Goal: Information Seeking & Learning: Learn about a topic

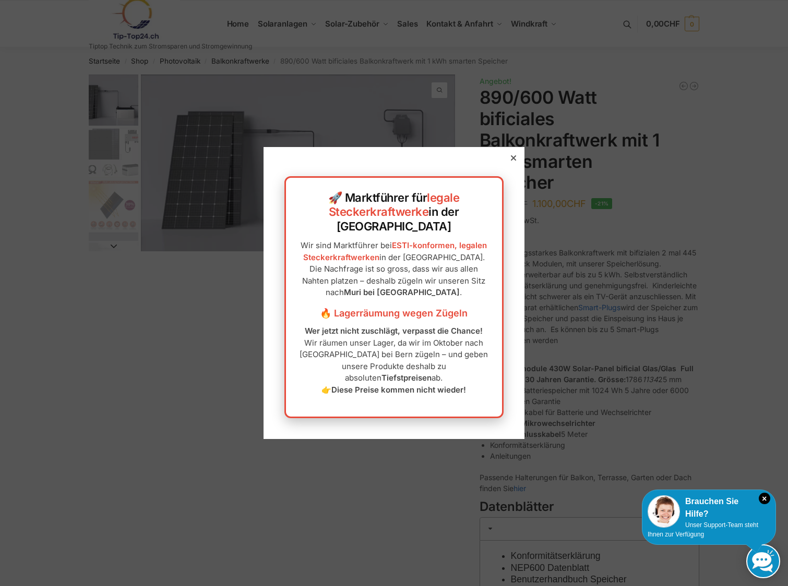
click at [511, 161] on icon at bounding box center [513, 157] width 5 height 5
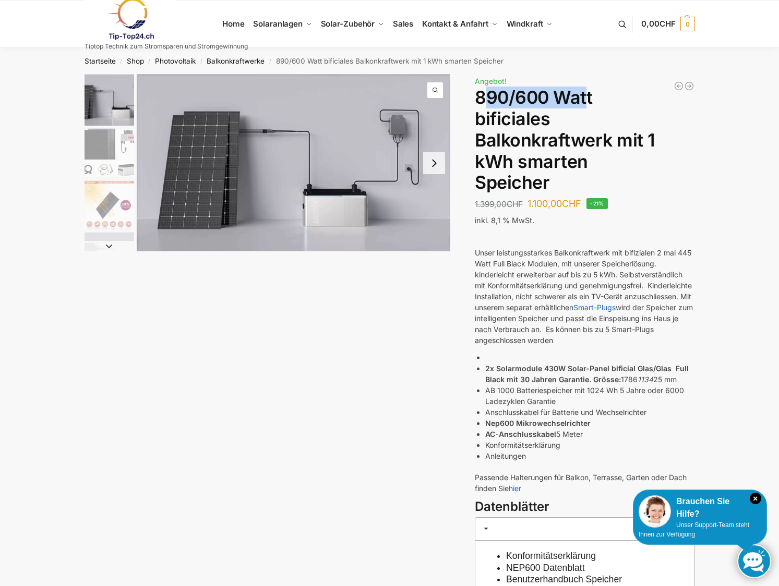
drag, startPoint x: 489, startPoint y: 98, endPoint x: 587, endPoint y: 95, distance: 98.1
click at [587, 95] on h1 "890/600 Watt bificiales Balkonkraftwerk mit 1 kWh smarten Speicher" at bounding box center [585, 140] width 220 height 106
click at [589, 95] on h1 "890/600 Watt bificiales Balkonkraftwerk mit 1 kWh smarten Speicher" at bounding box center [585, 140] width 220 height 106
drag, startPoint x: 484, startPoint y: 253, endPoint x: 664, endPoint y: 252, distance: 180.5
click at [622, 252] on p "Unser leistungsstarkes Balkonkraftwerk mit bifizialen 2 mal 445 Watt Full Black…" at bounding box center [585, 296] width 220 height 99
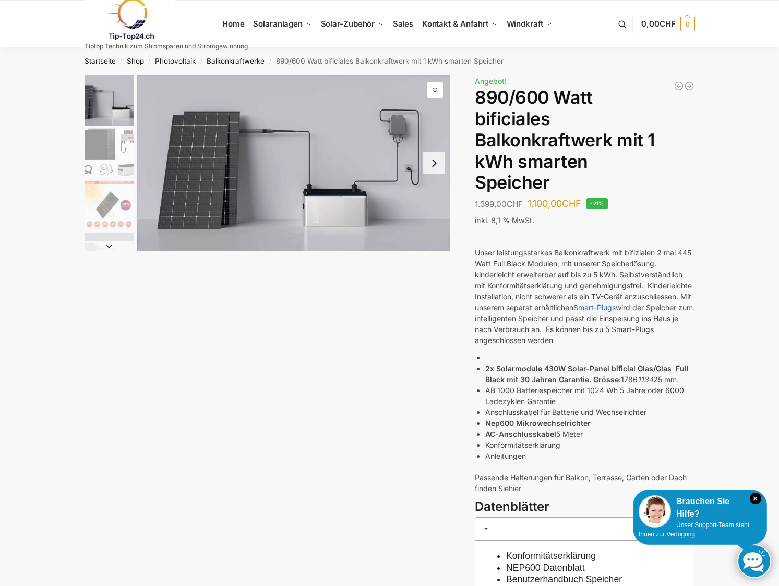
click at [669, 252] on p "Unser leistungsstarkes Balkonkraftwerk mit bifizialen 2 mal 445 Watt Full Black…" at bounding box center [585, 296] width 220 height 99
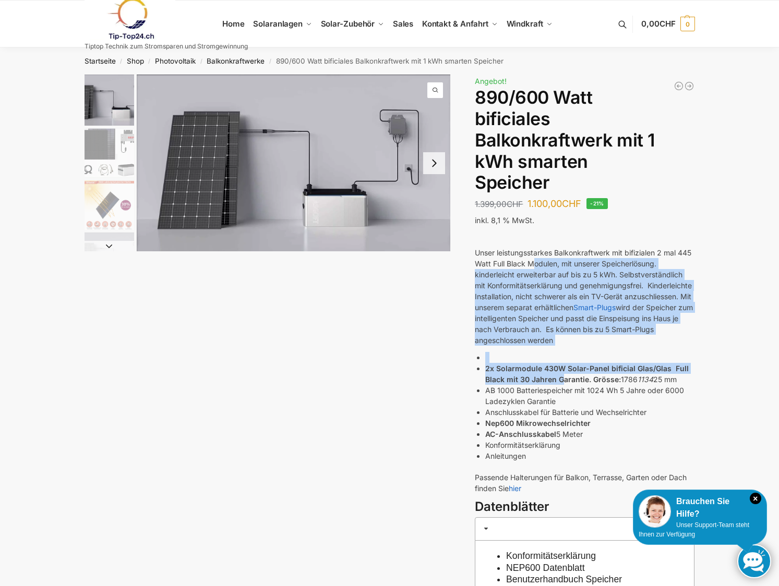
drag, startPoint x: 534, startPoint y: 271, endPoint x: 594, endPoint y: 407, distance: 148.6
click at [586, 401] on div "Unser leistungsstarkes Balkonkraftwerk mit bifizialen 2 mal 445 Watt Full Black…" at bounding box center [585, 364] width 220 height 268
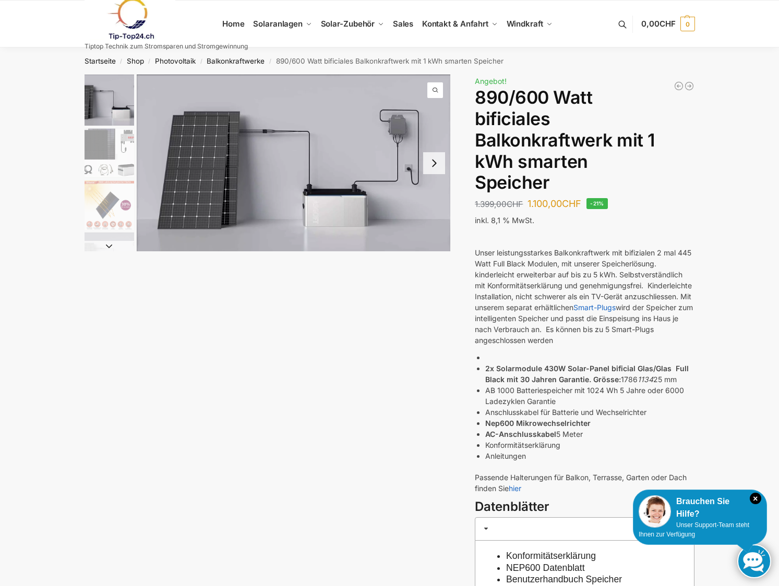
click at [595, 411] on li "Anschlusskabel für Batterie und Wechselrichter" at bounding box center [589, 412] width 209 height 11
drag, startPoint x: 501, startPoint y: 370, endPoint x: 539, endPoint y: 372, distance: 37.6
click at [539, 372] on strong "2x Solarmodule 430W Solar-Panel bificial Glas/Glas Full Black mit 30 Jahren Gar…" at bounding box center [586, 374] width 203 height 20
click at [561, 378] on strong "2x Solarmodule 430W Solar-Panel bificial Glas/Glas Full Black mit 30 Jahren Gar…" at bounding box center [586, 374] width 203 height 20
drag, startPoint x: 548, startPoint y: 369, endPoint x: 561, endPoint y: 368, distance: 12.6
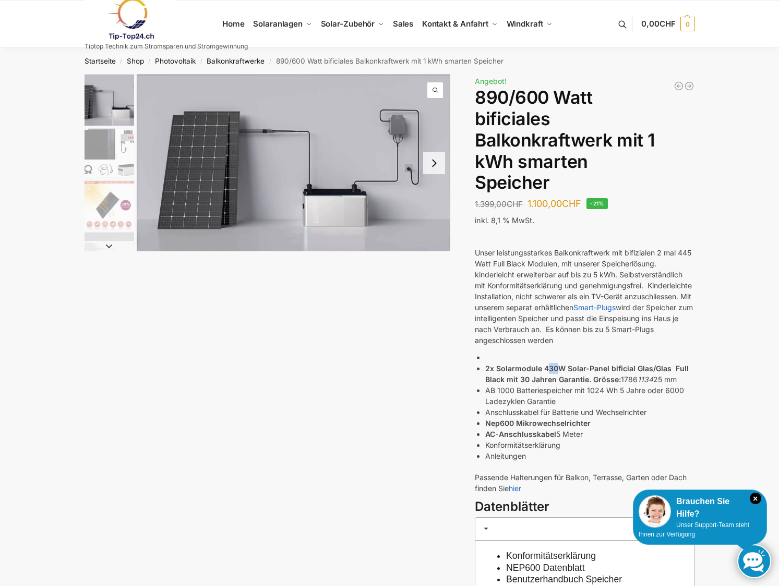
click at [560, 368] on strong "2x Solarmodule 430W Solar-Panel bificial Glas/Glas Full Black mit 30 Jahren Gar…" at bounding box center [586, 374] width 203 height 20
click at [571, 368] on strong "2x Solarmodule 430W Solar-Panel bificial Glas/Glas Full Black mit 30 Jahren Gar…" at bounding box center [586, 374] width 203 height 20
drag, startPoint x: 563, startPoint y: 371, endPoint x: 676, endPoint y: 368, distance: 112.7
click at [676, 368] on strong "2x Solarmodule 430W Solar-Panel bificial Glas/Glas Full Black mit 30 Jahren Gar…" at bounding box center [586, 374] width 203 height 20
drag, startPoint x: 501, startPoint y: 379, endPoint x: 640, endPoint y: 382, distance: 138.3
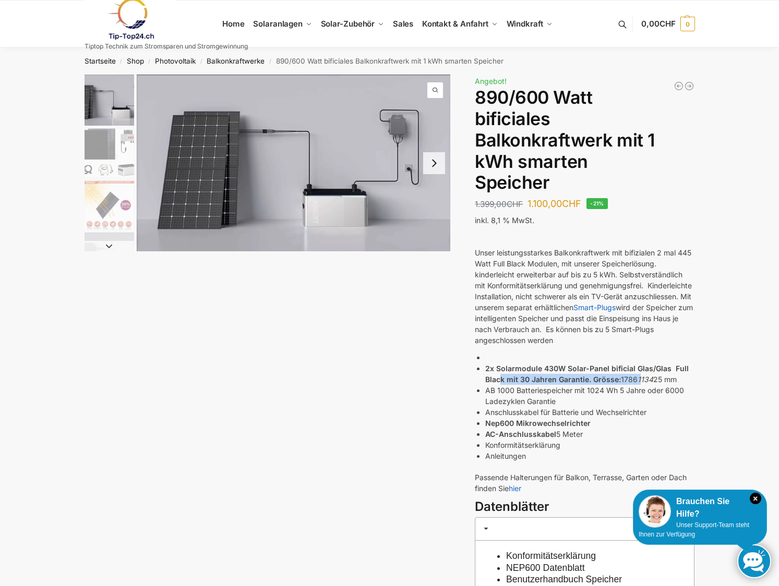
click at [640, 382] on li "2x Solarmodule 430W Solar-Panel bificial Glas/Glas Full Black mit 30 Jahren Gar…" at bounding box center [589, 374] width 209 height 22
click at [640, 382] on em "1134" at bounding box center [645, 379] width 16 height 9
click at [267, 196] on img "1 / 7" at bounding box center [294, 163] width 314 height 177
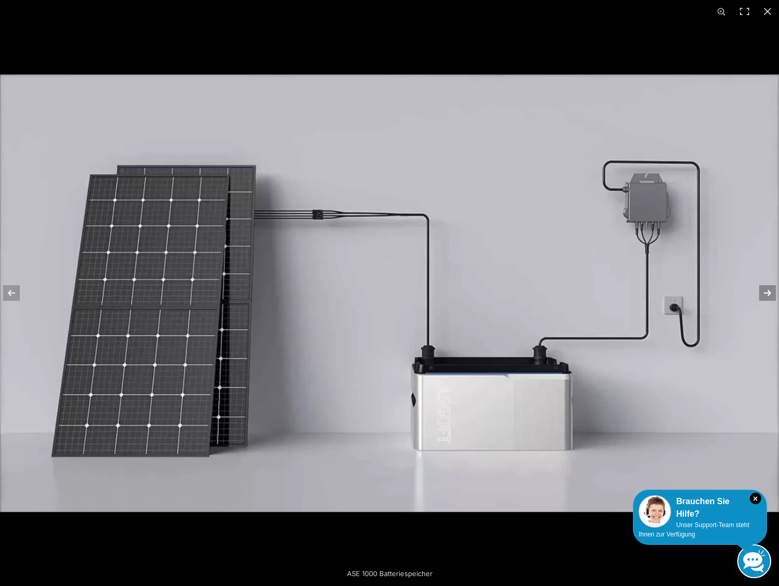
click at [772, 294] on button "Next (arrow right)" at bounding box center [760, 293] width 37 height 52
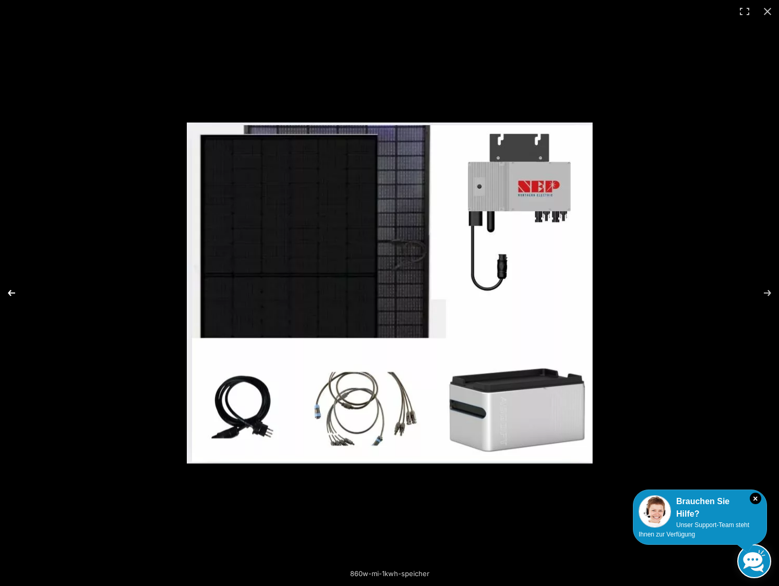
click at [9, 294] on button "Previous (arrow left)" at bounding box center [18, 293] width 37 height 52
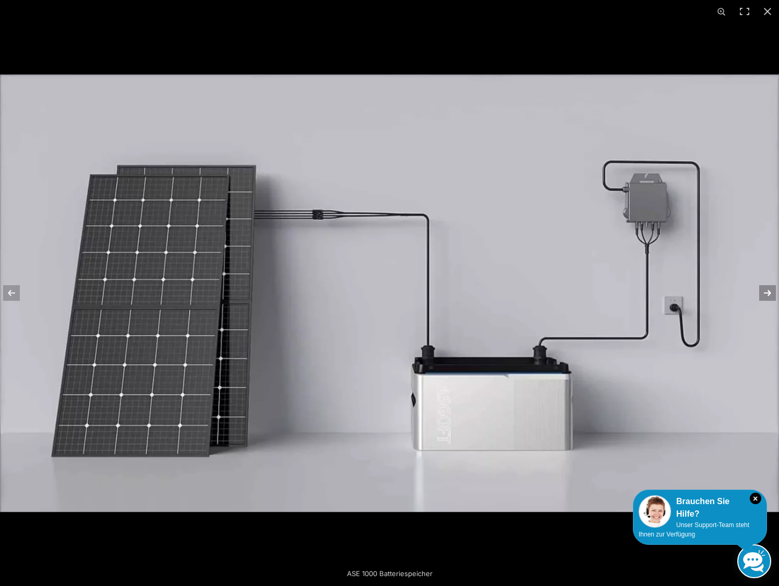
click at [762, 290] on button "Next (arrow right)" at bounding box center [760, 293] width 37 height 52
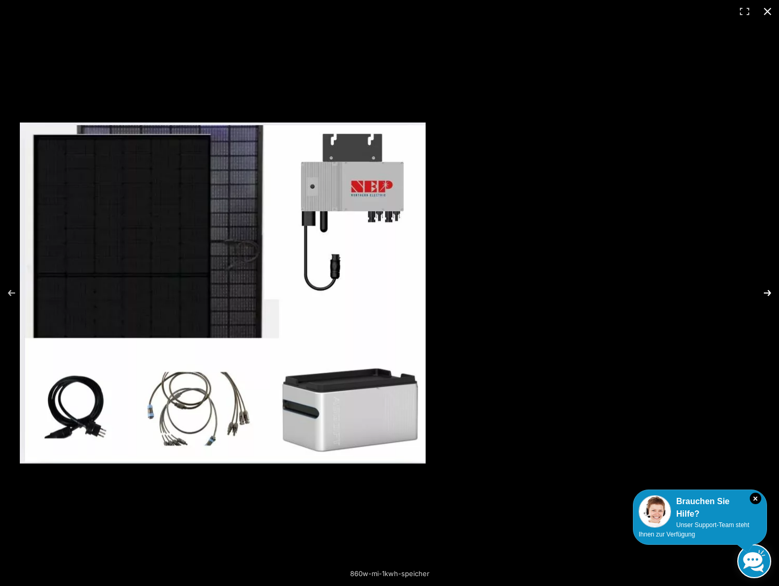
click at [584, 290] on div "Bificial 30 % mehr Leistung 860w-mi-1kwh-speicher" at bounding box center [389, 293] width 779 height 586
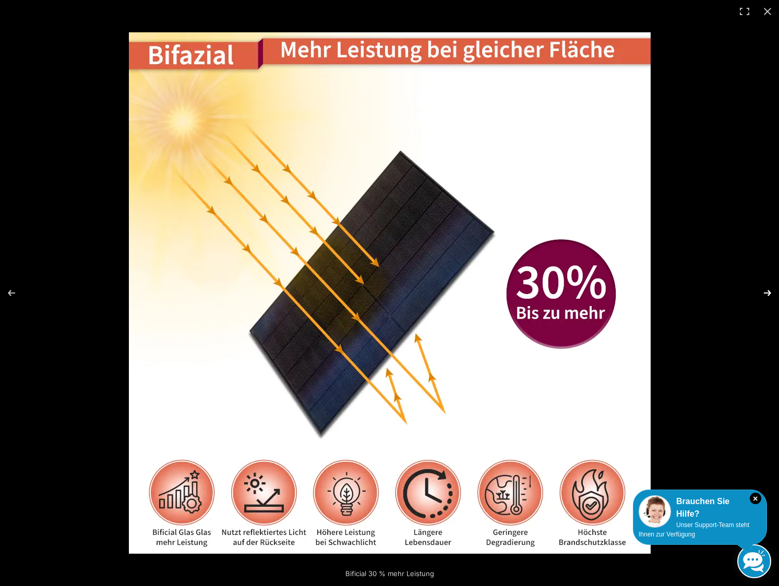
click at [754, 291] on button "Next (arrow right)" at bounding box center [760, 293] width 37 height 52
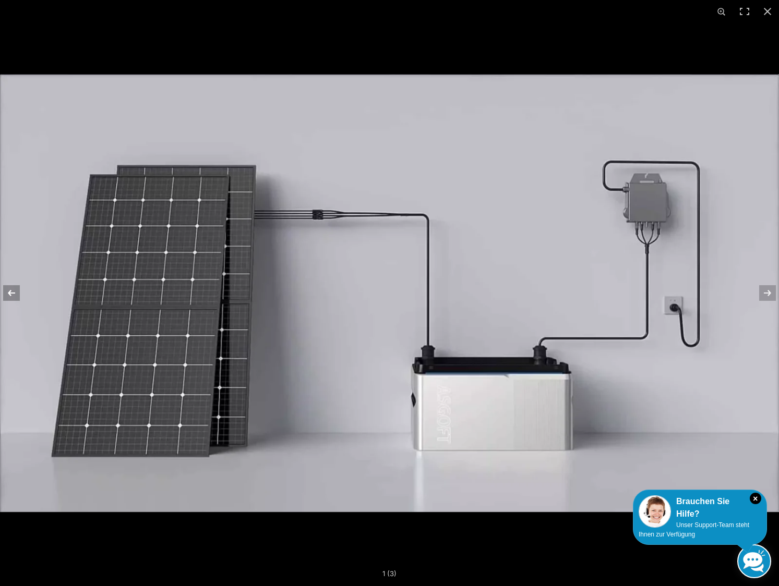
click at [11, 293] on button "Previous (arrow left)" at bounding box center [18, 293] width 37 height 52
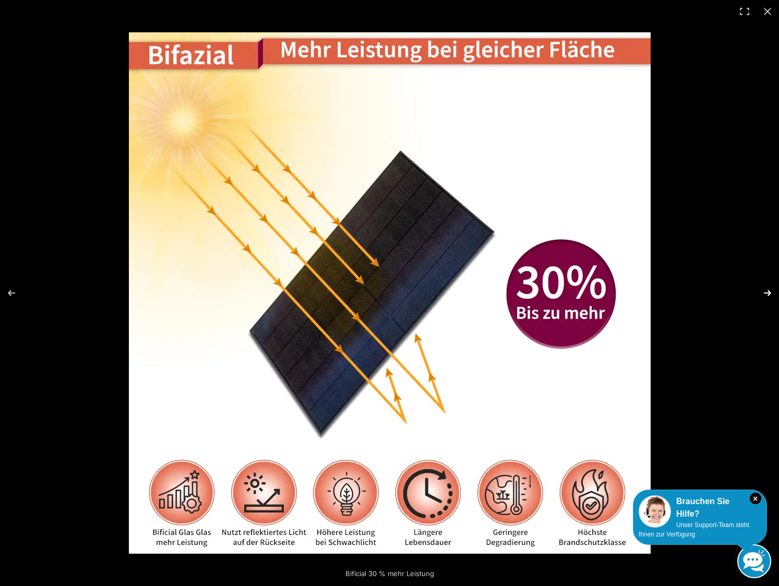
click at [766, 292] on button "Next (arrow right)" at bounding box center [760, 293] width 37 height 52
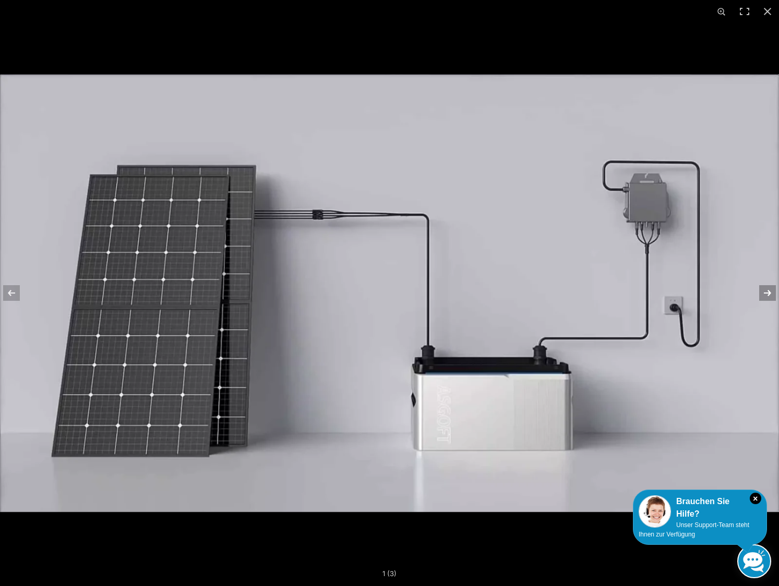
click at [766, 292] on button "Next (arrow right)" at bounding box center [760, 293] width 37 height 52
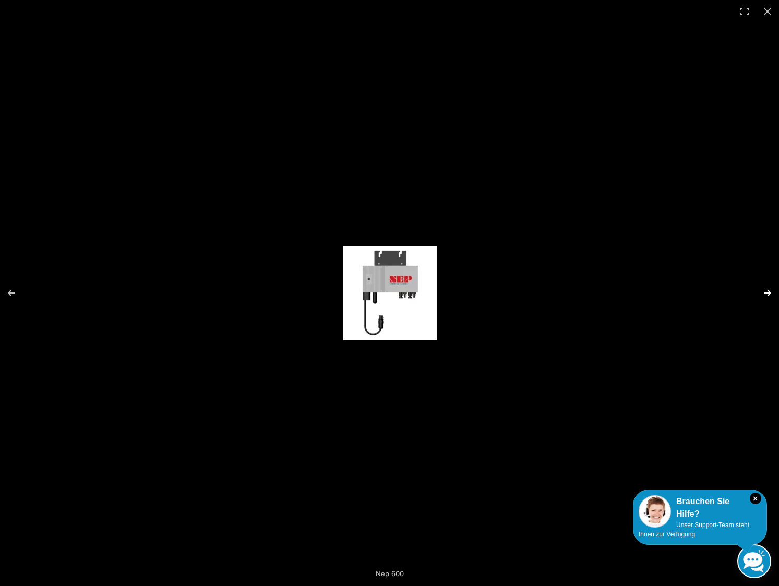
click at [766, 292] on button "Next (arrow right)" at bounding box center [760, 293] width 37 height 52
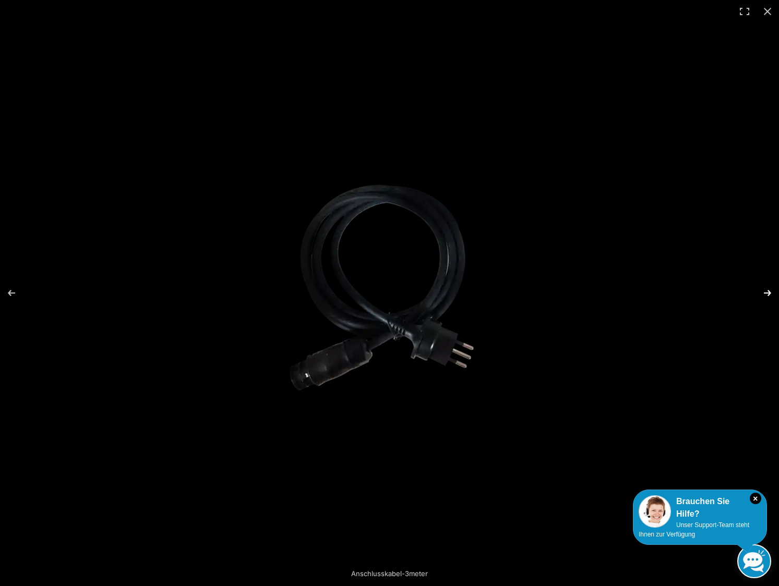
click at [766, 292] on button "Next (arrow right)" at bounding box center [760, 293] width 37 height 52
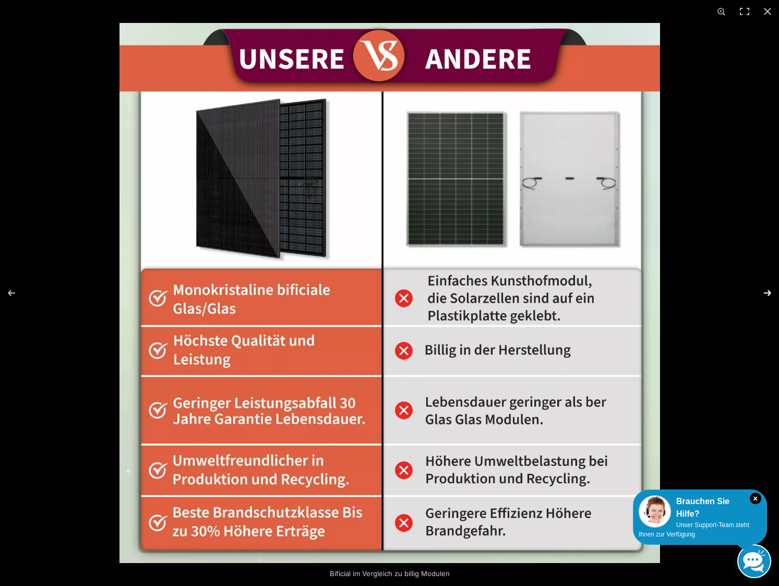
click at [766, 292] on button "Next (arrow right)" at bounding box center [760, 293] width 37 height 52
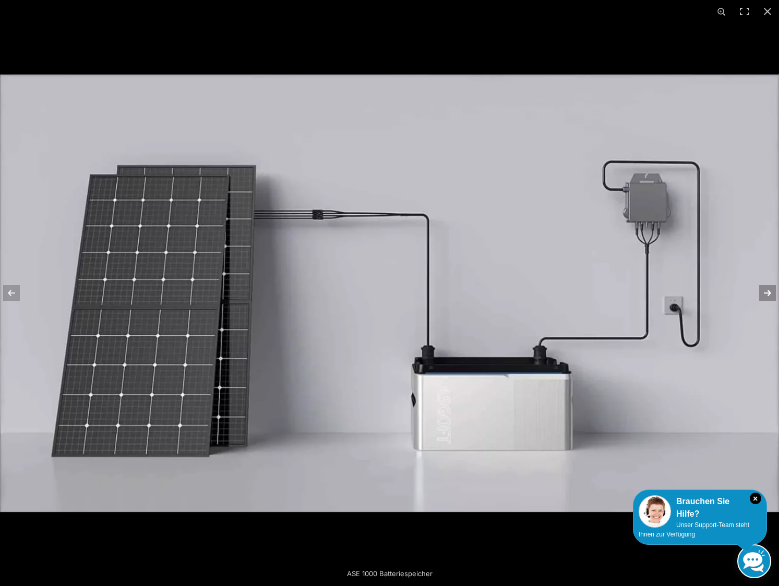
click at [766, 292] on button "Next (arrow right)" at bounding box center [760, 293] width 37 height 52
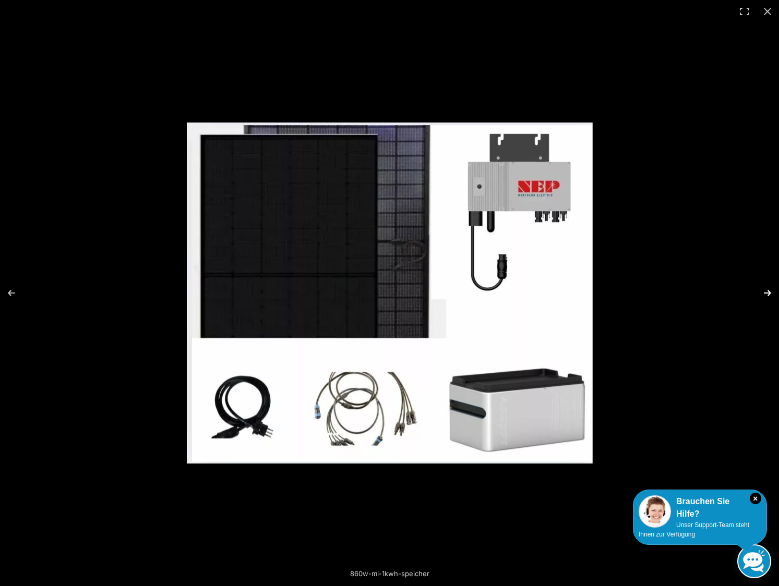
click at [766, 292] on button "Next (arrow right)" at bounding box center [760, 293] width 37 height 52
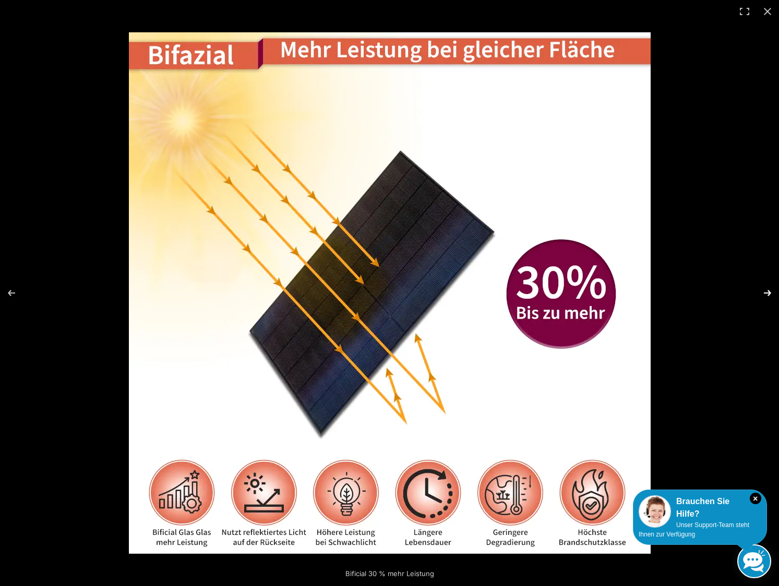
click at [766, 292] on button "Next (arrow right)" at bounding box center [760, 293] width 37 height 52
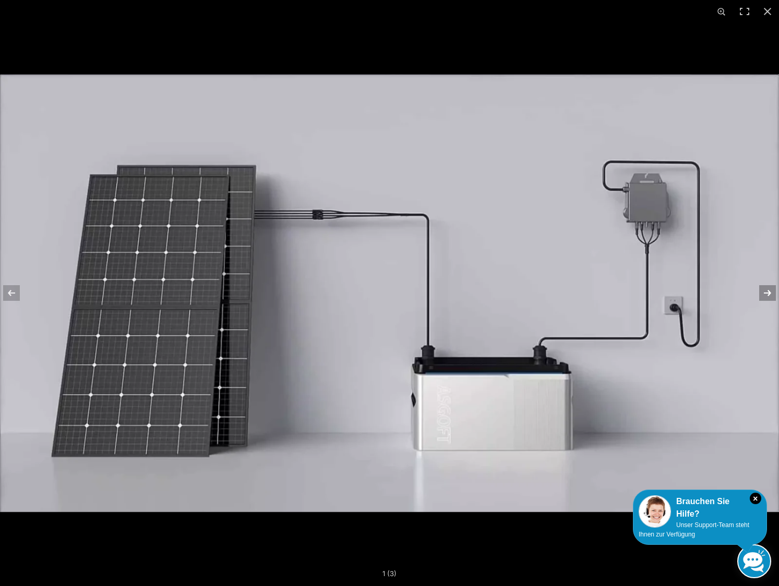
click at [766, 292] on button "Next (arrow right)" at bounding box center [760, 293] width 37 height 52
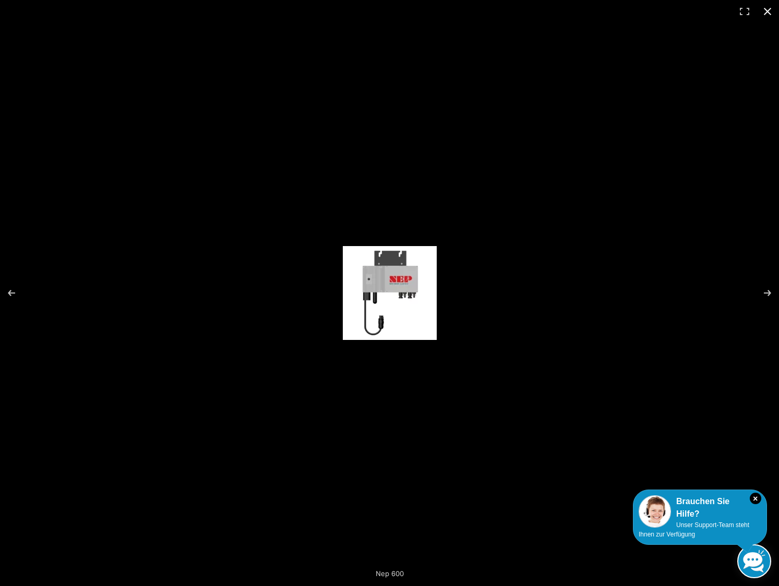
click at [769, 10] on button "Close (Esc)" at bounding box center [767, 11] width 23 height 23
